Goal: Information Seeking & Learning: Check status

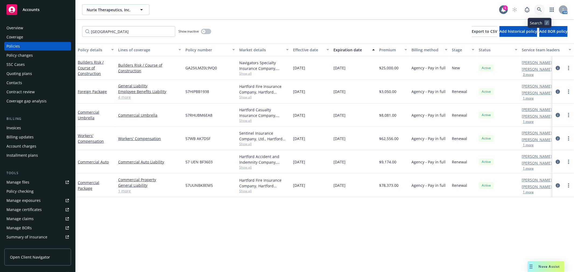
click at [537, 9] on icon at bounding box center [539, 9] width 5 height 5
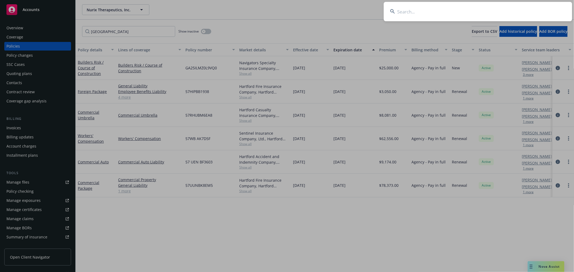
click at [469, 9] on input at bounding box center [477, 11] width 188 height 19
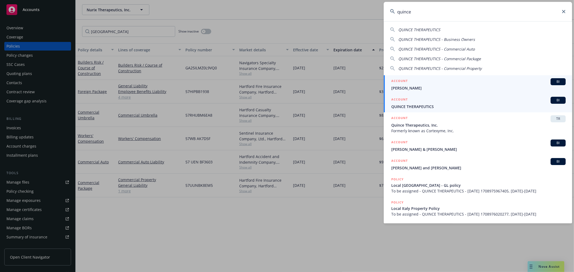
type input "quince"
click at [422, 101] on div "ACCOUNT BI" at bounding box center [478, 100] width 174 height 7
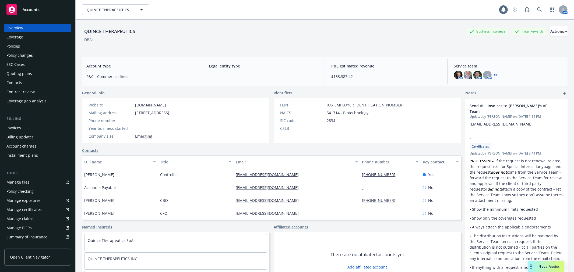
click at [20, 45] on div "Policies" at bounding box center [37, 46] width 62 height 9
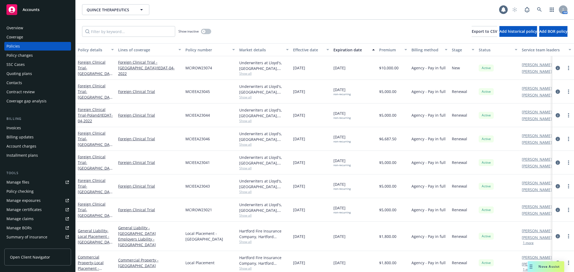
click at [35, 129] on div "Invoices" at bounding box center [37, 128] width 62 height 9
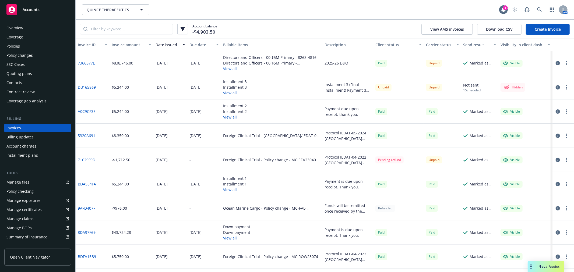
click at [198, 45] on div "Due date" at bounding box center [201, 45] width 24 height 6
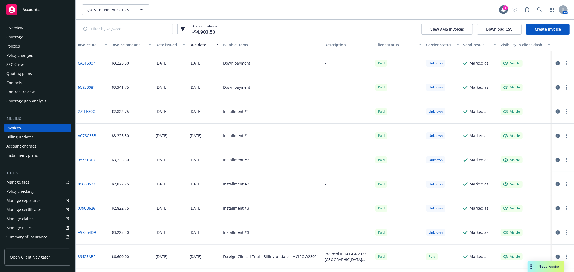
click at [198, 45] on div "Due date" at bounding box center [201, 45] width 24 height 6
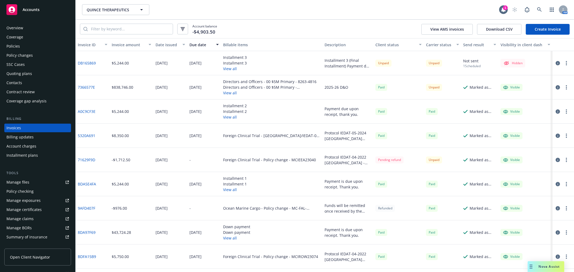
click at [228, 68] on button "View all" at bounding box center [235, 69] width 24 height 6
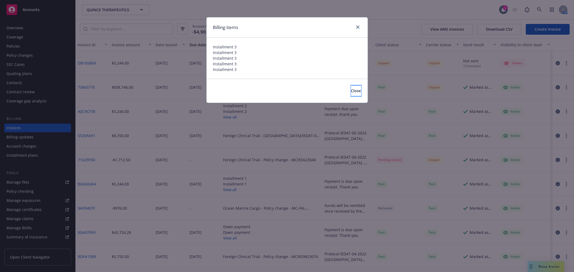
click at [351, 92] on span "Close" at bounding box center [356, 90] width 10 height 5
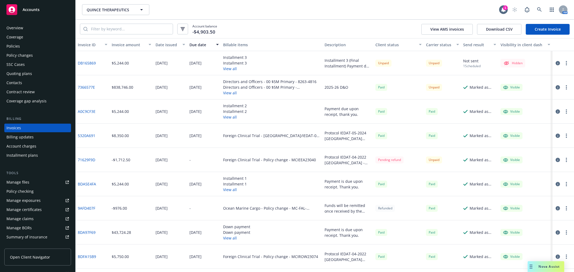
click at [29, 139] on div "Billing updates" at bounding box center [19, 137] width 27 height 9
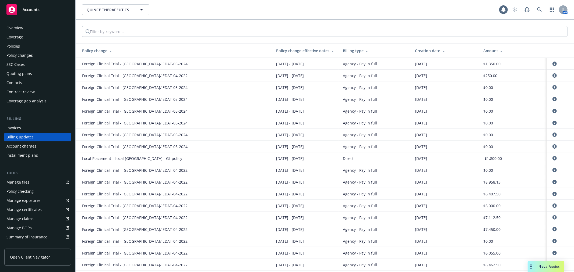
click at [27, 155] on div "Installment plans" at bounding box center [21, 155] width 31 height 9
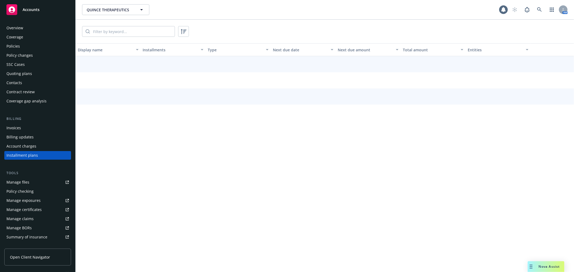
scroll to position [11, 0]
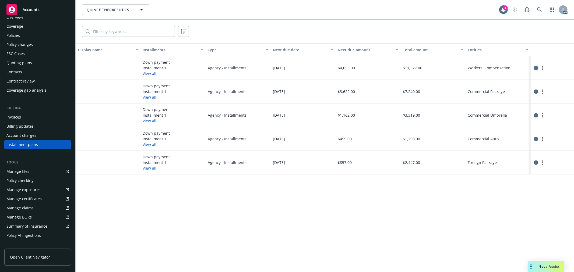
click at [537, 67] on icon "circleInformation" at bounding box center [536, 68] width 4 height 4
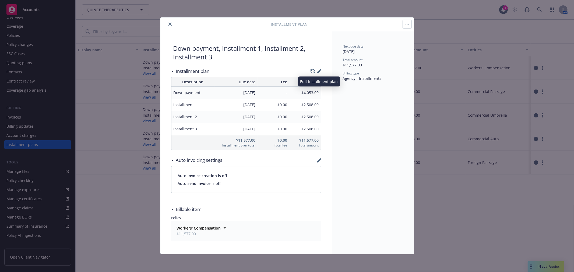
click at [318, 73] on icon "button" at bounding box center [318, 71] width 3 height 3
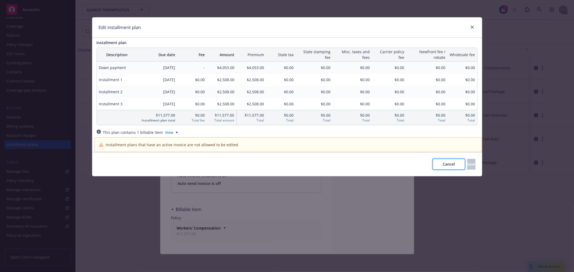
click at [442, 167] on span "Cancel" at bounding box center [448, 164] width 12 height 5
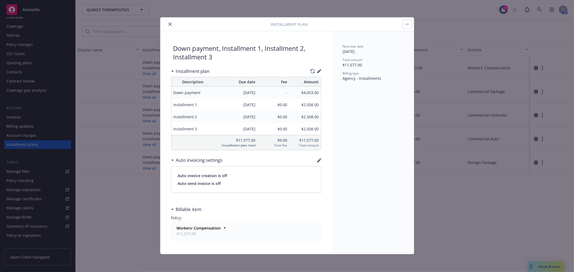
click at [406, 21] on button "button" at bounding box center [407, 24] width 9 height 9
click at [408, 36] on link "Edit" at bounding box center [421, 39] width 36 height 11
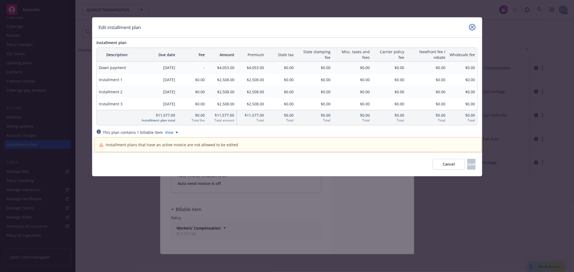
click at [471, 29] on link "close" at bounding box center [472, 27] width 6 height 6
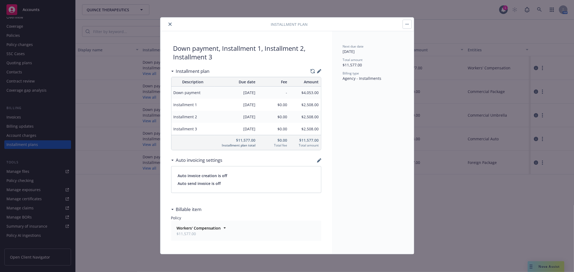
click at [171, 25] on icon "close" at bounding box center [169, 24] width 3 height 3
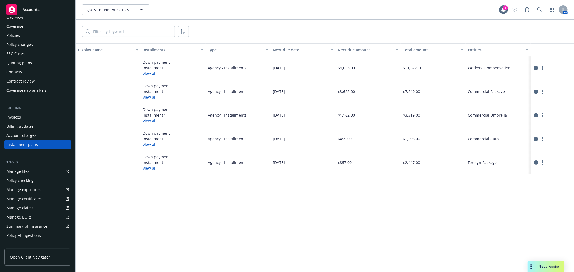
click at [154, 74] on button "View all" at bounding box center [150, 74] width 14 height 6
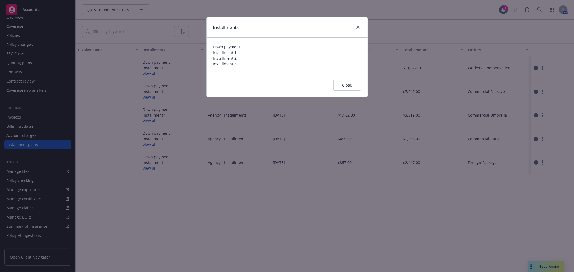
click at [342, 81] on button "Close" at bounding box center [347, 85] width 28 height 11
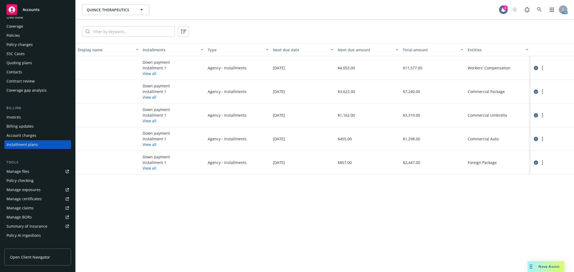
click at [27, 117] on div "Invoices" at bounding box center [37, 117] width 62 height 9
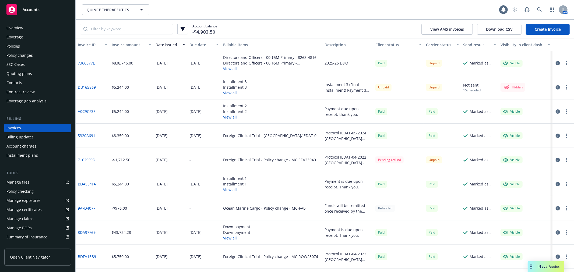
click at [235, 95] on button "View all" at bounding box center [235, 93] width 24 height 6
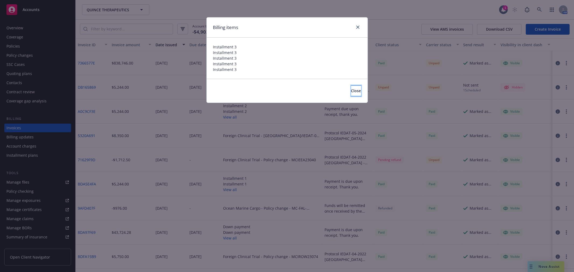
click at [351, 94] on button "Close" at bounding box center [356, 91] width 10 height 11
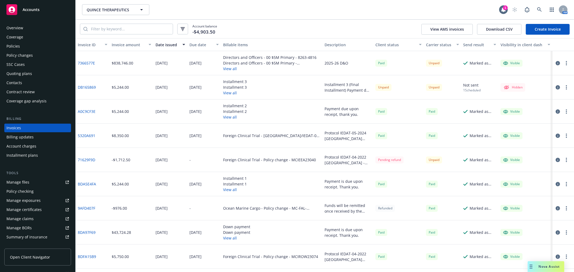
click at [223, 95] on button "View all" at bounding box center [235, 93] width 24 height 6
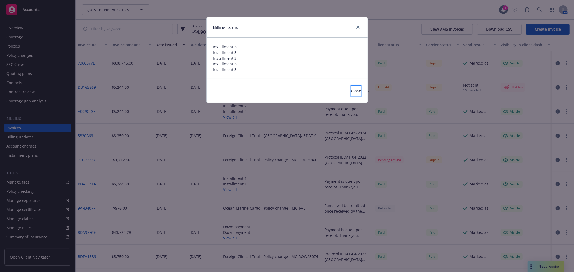
click at [351, 86] on button "Close" at bounding box center [356, 91] width 10 height 11
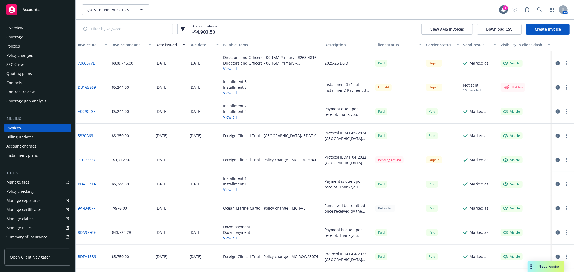
click at [231, 95] on button "View all" at bounding box center [235, 93] width 24 height 6
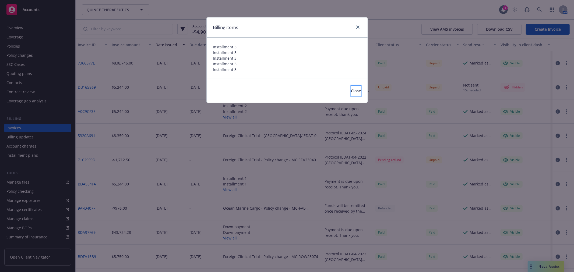
click at [351, 92] on span "Close" at bounding box center [356, 90] width 10 height 5
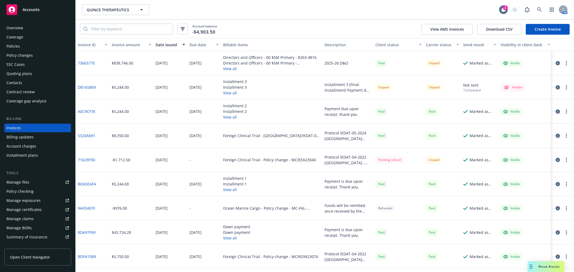
click at [23, 151] on div "Installment plans" at bounding box center [21, 155] width 31 height 9
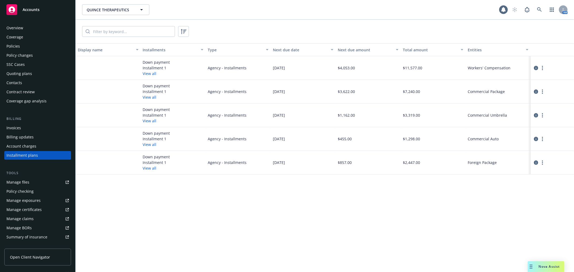
scroll to position [11, 0]
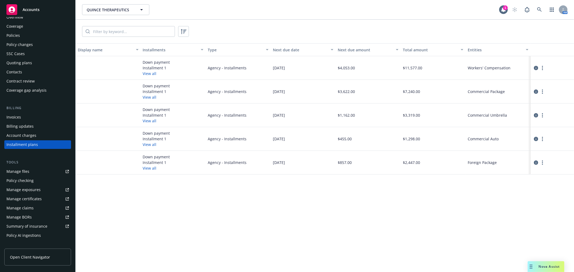
click at [149, 74] on button "View all" at bounding box center [150, 74] width 14 height 6
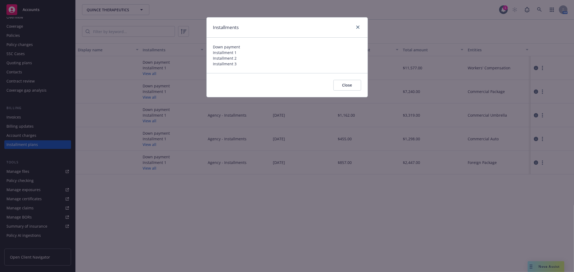
click at [350, 87] on button "Close" at bounding box center [347, 85] width 28 height 11
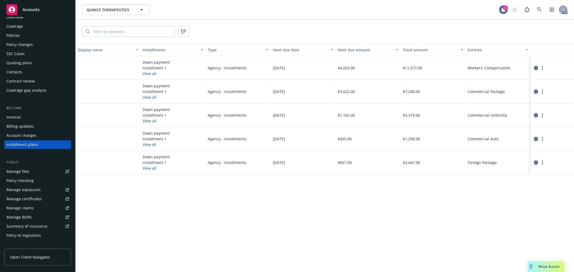
click at [148, 98] on button "View all" at bounding box center [150, 97] width 14 height 6
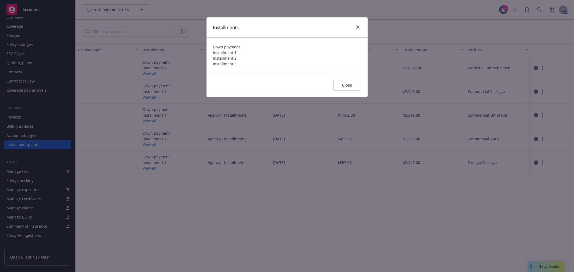
click at [339, 86] on button "Close" at bounding box center [347, 85] width 28 height 11
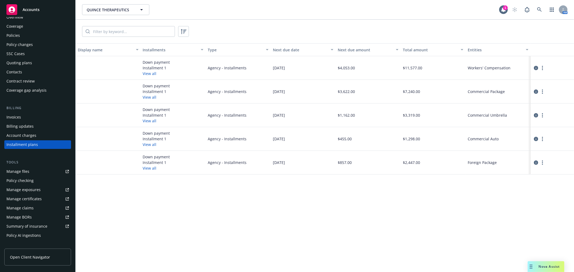
click at [151, 143] on button "View all" at bounding box center [150, 145] width 14 height 6
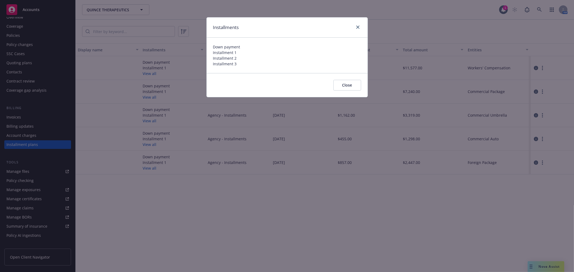
click at [355, 87] on button "Close" at bounding box center [347, 85] width 28 height 11
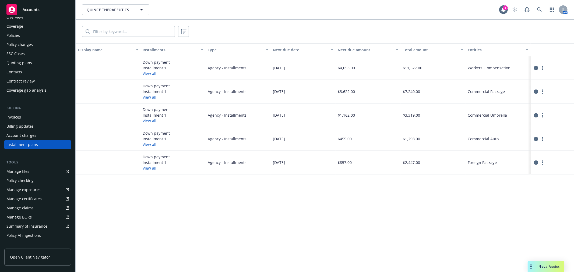
click at [152, 168] on button "View all" at bounding box center [150, 168] width 14 height 6
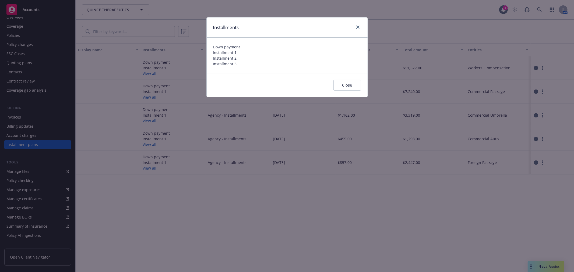
click at [340, 82] on button "Close" at bounding box center [347, 85] width 28 height 11
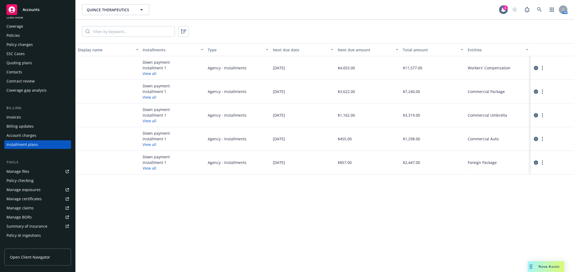
click at [26, 120] on div "Invoices" at bounding box center [37, 117] width 62 height 9
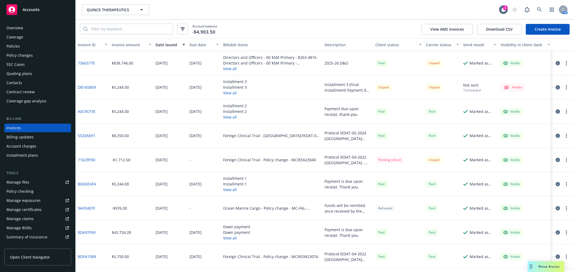
click at [229, 95] on button "View all" at bounding box center [235, 93] width 24 height 6
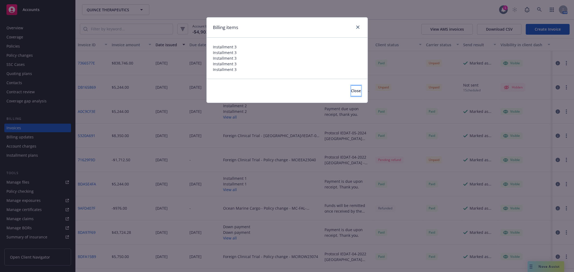
click at [351, 92] on span "Close" at bounding box center [356, 90] width 10 height 5
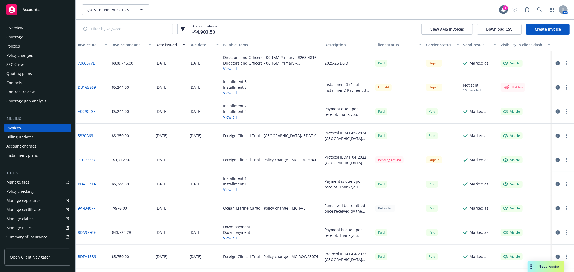
click at [232, 117] on button "View all" at bounding box center [235, 117] width 24 height 6
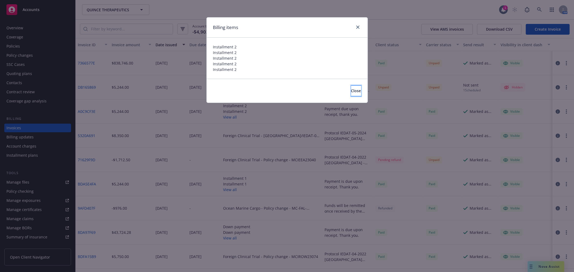
click at [356, 94] on button "Close" at bounding box center [356, 91] width 10 height 11
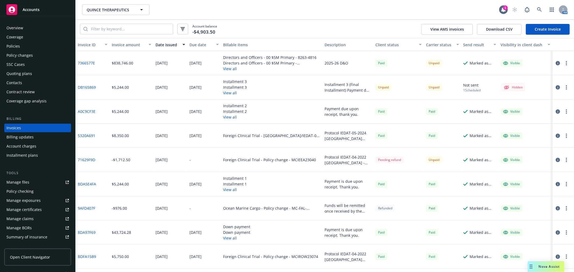
click at [22, 24] on div "Overview" at bounding box center [14, 28] width 17 height 9
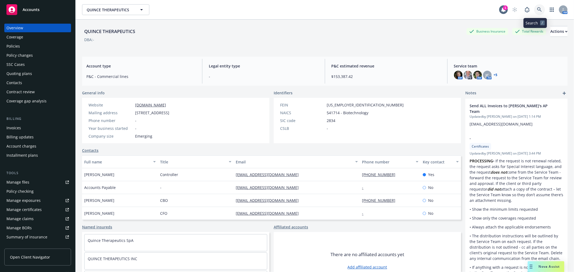
click at [537, 10] on icon at bounding box center [539, 9] width 5 height 5
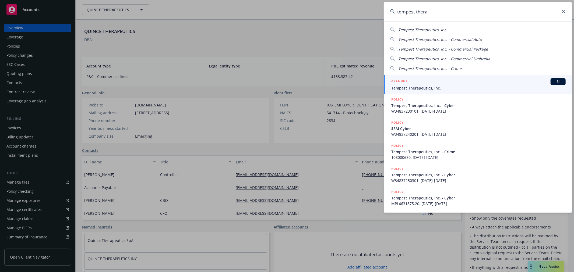
type input "tempest thera"
click at [455, 83] on div "ACCOUNT BI" at bounding box center [478, 81] width 174 height 7
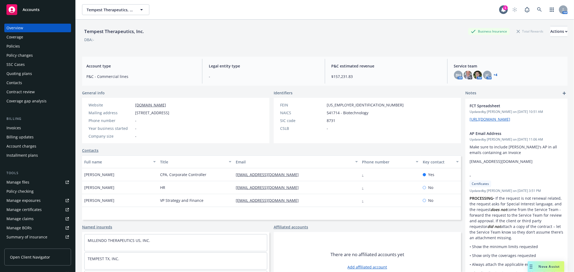
click at [19, 128] on div "Invoices" at bounding box center [13, 128] width 15 height 9
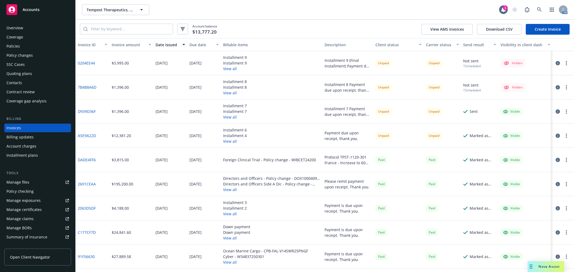
click at [201, 44] on div "Due date" at bounding box center [201, 45] width 24 height 6
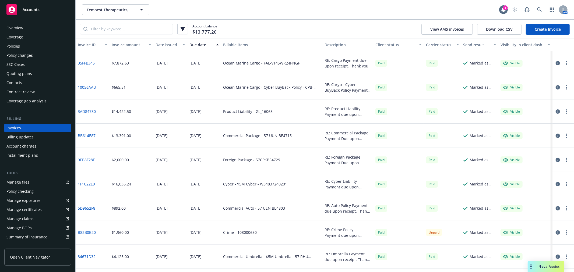
click at [201, 44] on div "Due date" at bounding box center [201, 45] width 24 height 6
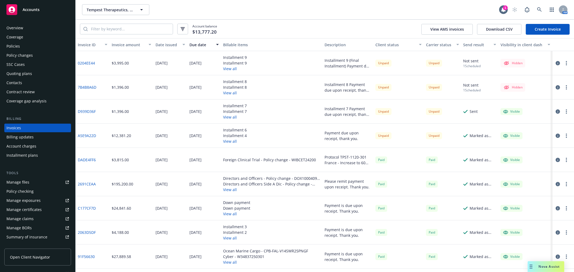
click at [555, 113] on button "button" at bounding box center [557, 111] width 6 height 6
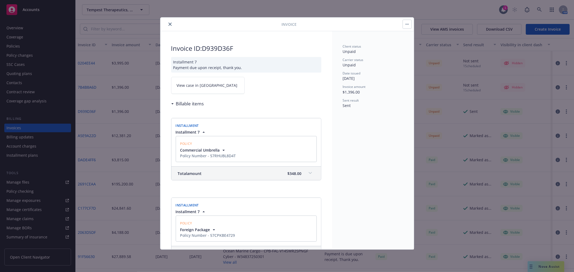
click at [170, 24] on icon "close" at bounding box center [169, 24] width 3 height 3
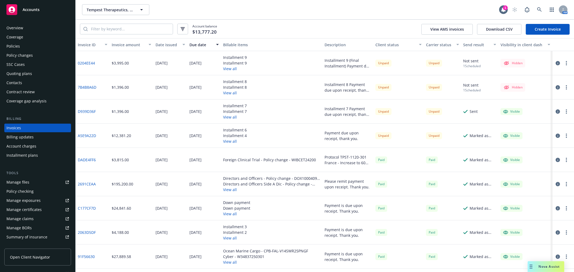
click at [229, 143] on button "View all" at bounding box center [235, 141] width 24 height 6
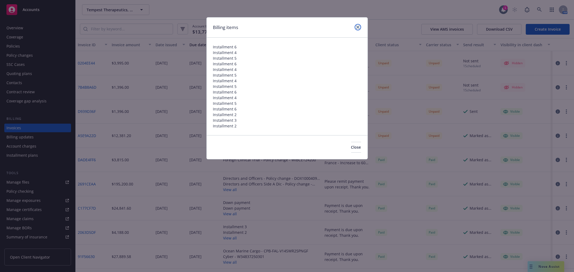
click at [356, 29] on link "close" at bounding box center [357, 27] width 6 height 6
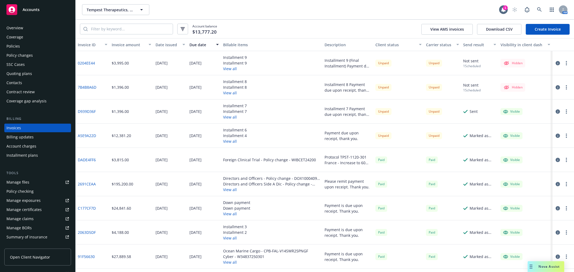
click at [230, 142] on button "View all" at bounding box center [235, 141] width 24 height 6
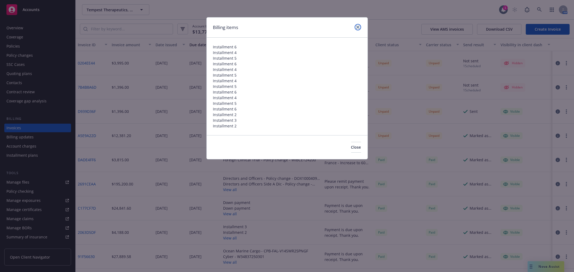
click at [358, 26] on icon "close" at bounding box center [357, 27] width 3 height 3
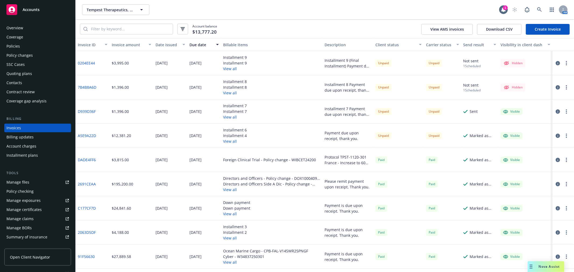
click at [229, 139] on button "View all" at bounding box center [235, 141] width 24 height 6
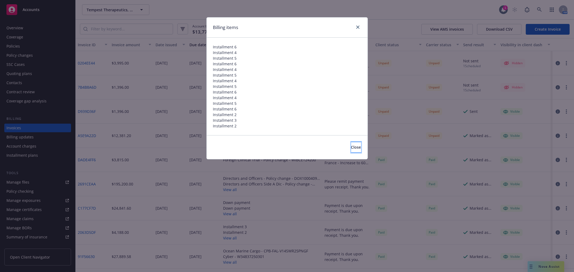
click at [351, 146] on span "Close" at bounding box center [356, 147] width 10 height 5
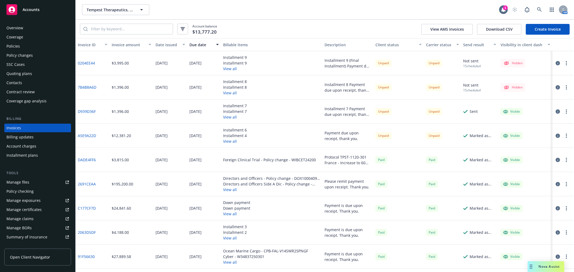
click at [87, 134] on link "A5E9A22D" at bounding box center [87, 136] width 18 height 6
click at [228, 115] on button "View all" at bounding box center [235, 117] width 24 height 6
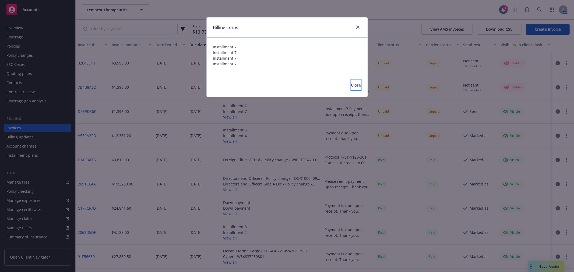
drag, startPoint x: 352, startPoint y: 88, endPoint x: 339, endPoint y: 98, distance: 17.2
click at [352, 87] on button "Close" at bounding box center [356, 85] width 10 height 11
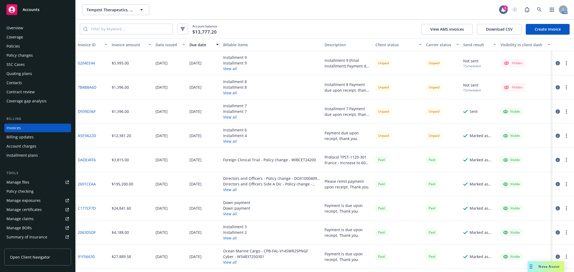
click at [235, 142] on button "View all" at bounding box center [235, 141] width 24 height 6
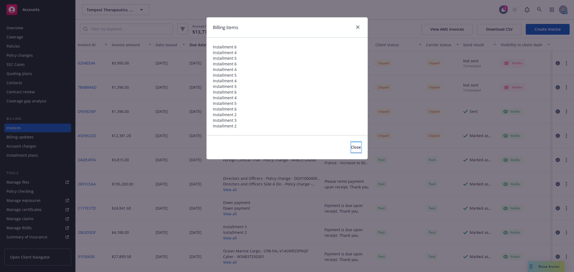
click at [355, 148] on button "Close" at bounding box center [356, 147] width 10 height 11
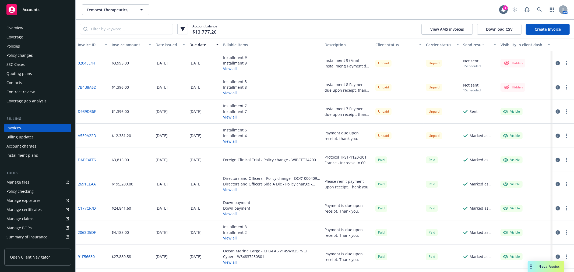
click at [83, 133] on link "A5E9A22D" at bounding box center [87, 136] width 18 height 6
click at [233, 120] on div "Installment 7 Installment 7 View all" at bounding box center [271, 112] width 101 height 24
click at [230, 117] on button "View all" at bounding box center [235, 117] width 24 height 6
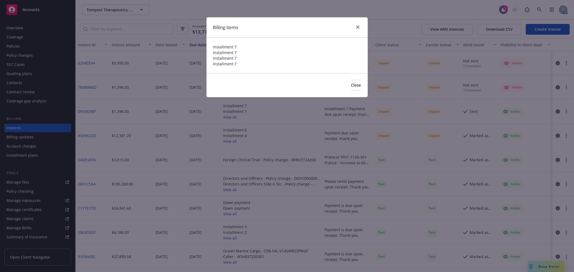
click at [350, 77] on div "Close" at bounding box center [287, 85] width 161 height 24
click at [351, 82] on button "Close" at bounding box center [356, 85] width 10 height 11
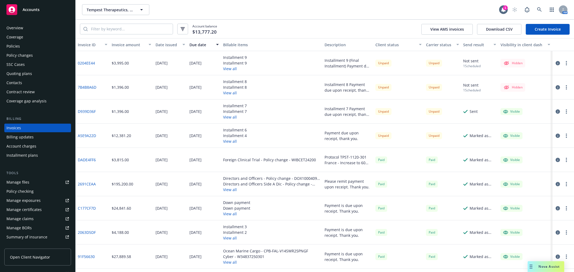
click at [224, 94] on button "View all" at bounding box center [235, 93] width 24 height 6
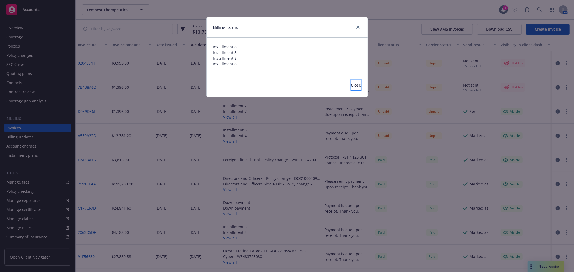
click at [352, 84] on button "Close" at bounding box center [356, 85] width 10 height 11
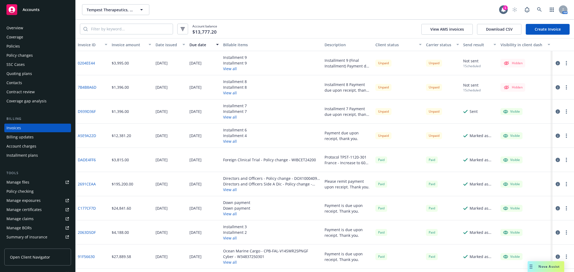
click at [230, 71] on button "View all" at bounding box center [235, 69] width 24 height 6
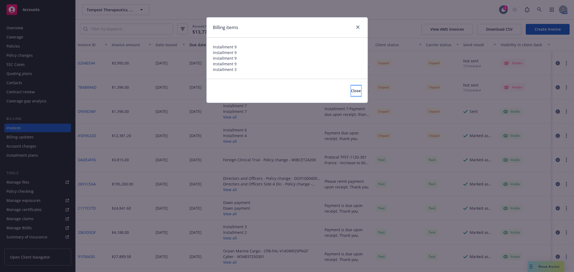
click at [351, 90] on span "Close" at bounding box center [356, 90] width 10 height 5
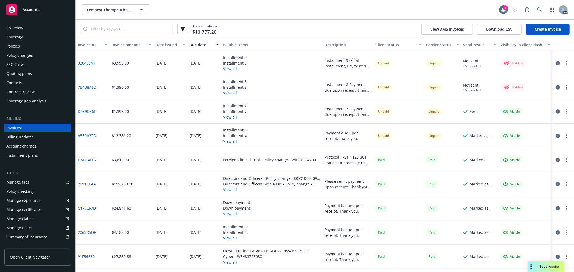
click at [26, 157] on div "Installment plans" at bounding box center [21, 155] width 31 height 9
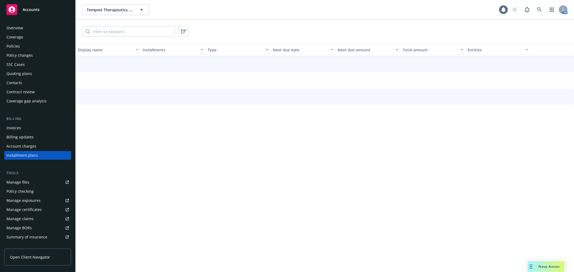
scroll to position [11, 0]
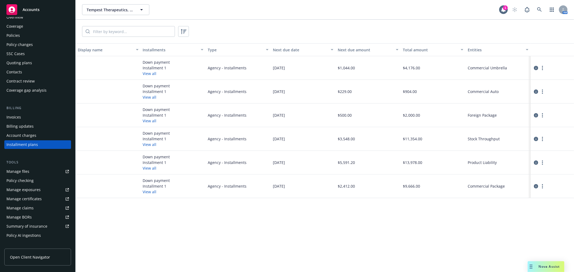
click at [145, 122] on button "View all" at bounding box center [150, 121] width 14 height 6
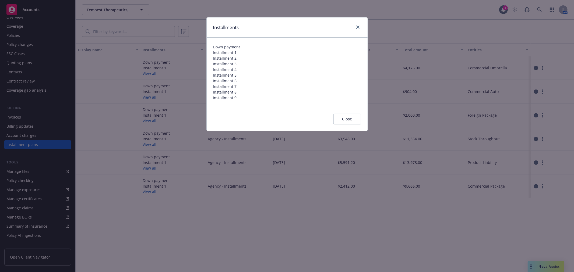
click at [351, 118] on button "Close" at bounding box center [347, 119] width 28 height 11
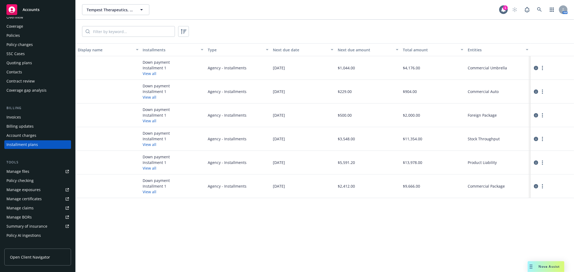
click at [152, 74] on button "View all" at bounding box center [150, 74] width 14 height 6
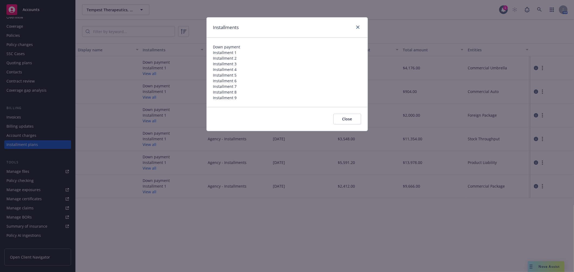
click at [339, 119] on button "Close" at bounding box center [347, 119] width 28 height 11
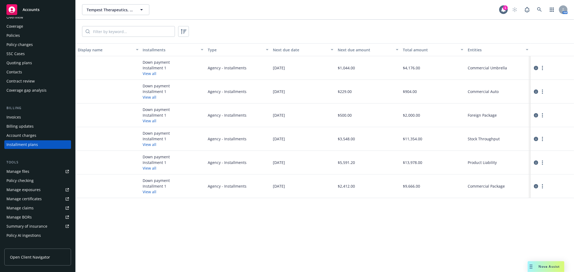
click at [152, 97] on button "View all" at bounding box center [150, 97] width 14 height 6
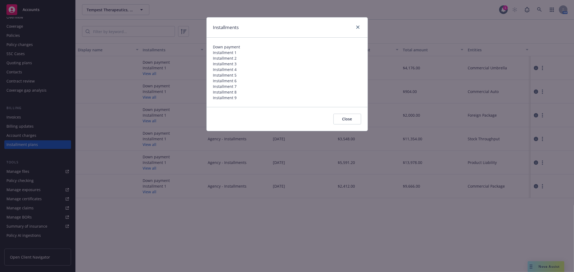
click at [348, 121] on button "Close" at bounding box center [347, 119] width 28 height 11
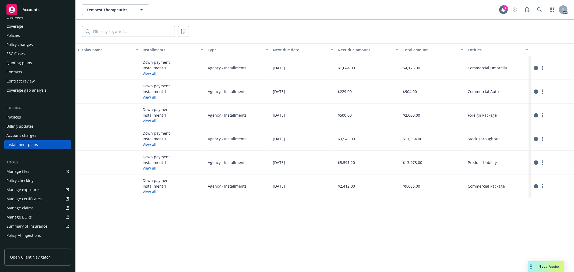
click at [153, 143] on button "View all" at bounding box center [150, 145] width 14 height 6
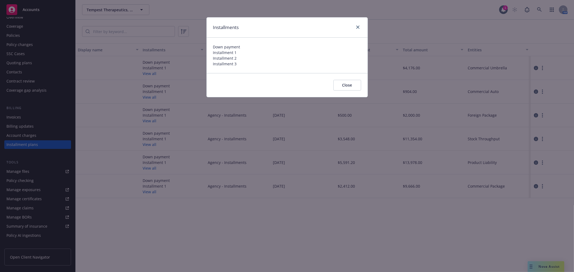
click at [341, 89] on button "Close" at bounding box center [347, 85] width 28 height 11
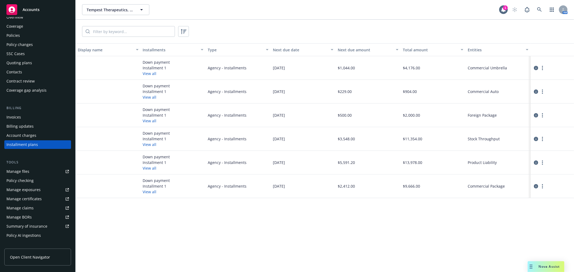
click at [152, 167] on button "View all" at bounding box center [150, 168] width 14 height 6
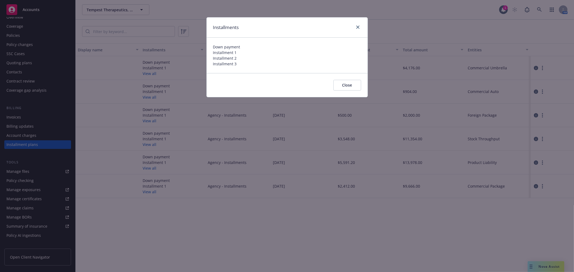
click at [337, 83] on button "Close" at bounding box center [347, 85] width 28 height 11
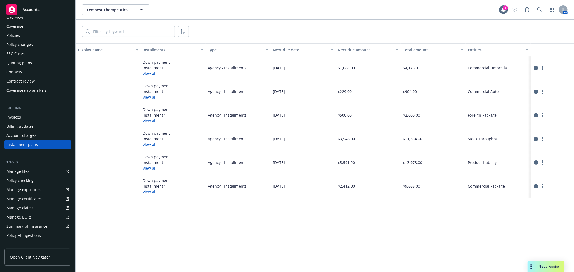
click at [149, 194] on button "View all" at bounding box center [150, 192] width 14 height 6
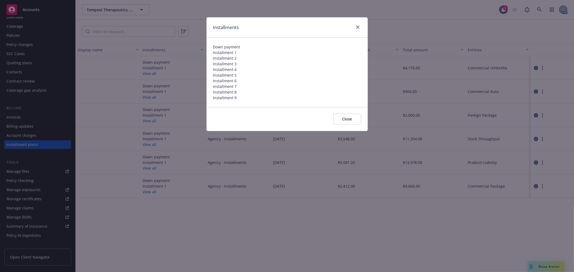
click at [336, 119] on button "Close" at bounding box center [347, 119] width 28 height 11
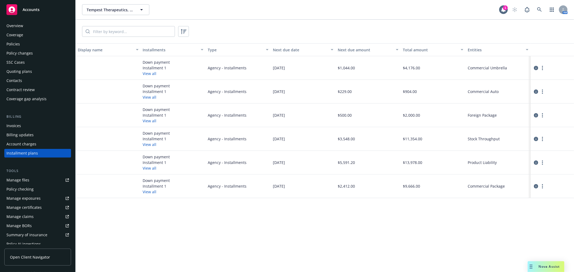
scroll to position [0, 0]
click at [18, 44] on div "Policies" at bounding box center [12, 46] width 13 height 9
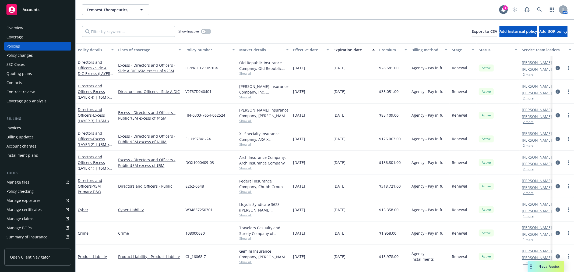
click at [28, 127] on div "Invoices" at bounding box center [37, 128] width 62 height 9
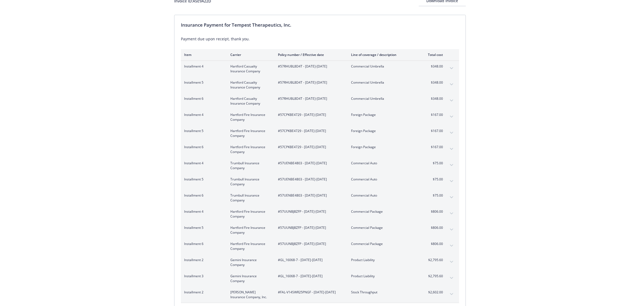
scroll to position [34, 0]
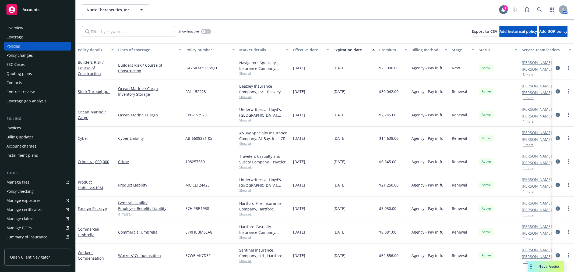
click at [219, 31] on div "Show inactive Export to CSV Add historical policy Add BOR policy" at bounding box center [325, 32] width 498 height 24
click at [318, 25] on div "Show inactive Export to CSV Add historical policy Add BOR policy" at bounding box center [325, 32] width 498 height 24
click at [303, 25] on div "Show inactive Export to CSV Add historical policy Add BOR policy" at bounding box center [325, 32] width 498 height 24
click at [283, 29] on div "Show inactive Export to CSV Add historical policy Add BOR policy" at bounding box center [325, 32] width 498 height 24
click at [273, 17] on div "Nurix Therapeutics, Inc. Nurix Therapeutics, Inc. 1 AM" at bounding box center [325, 9] width 498 height 19
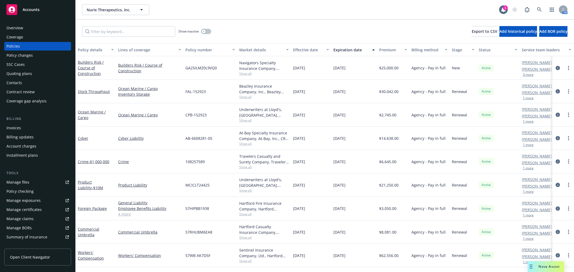
click at [219, 34] on div "Show inactive Export to CSV Add historical policy Add BOR policy" at bounding box center [325, 32] width 498 height 24
click at [275, 7] on div "Nurix Therapeutics, Inc. Nurix Therapeutics, Inc." at bounding box center [290, 9] width 417 height 11
